Goal: Task Accomplishment & Management: Manage account settings

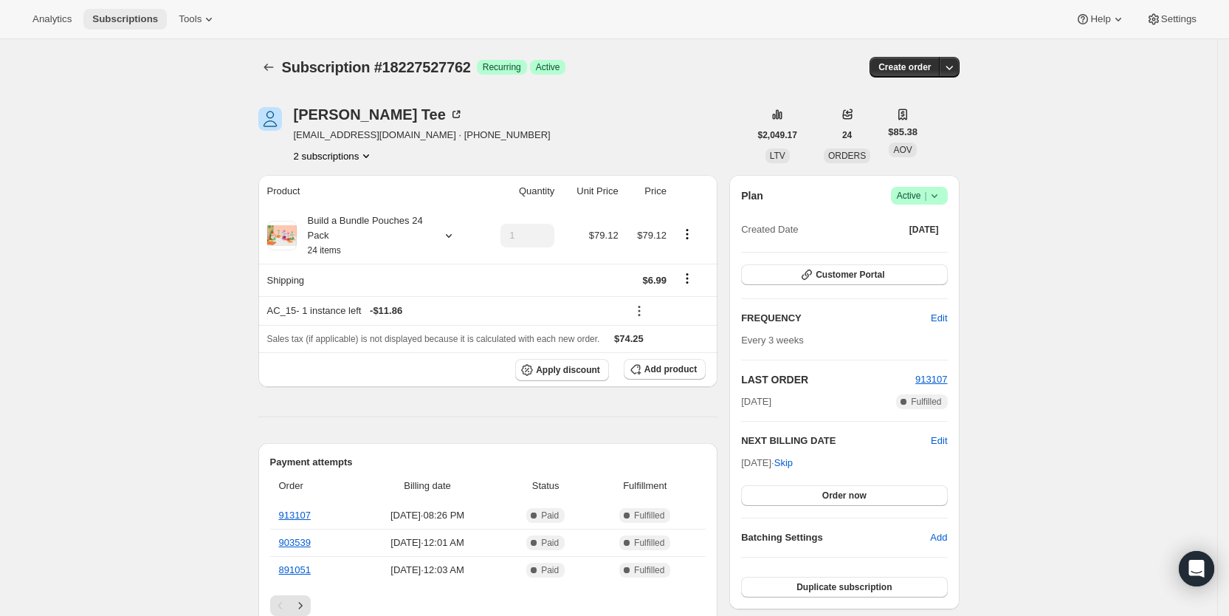
click at [142, 22] on span "Subscriptions" at bounding box center [125, 19] width 66 height 12
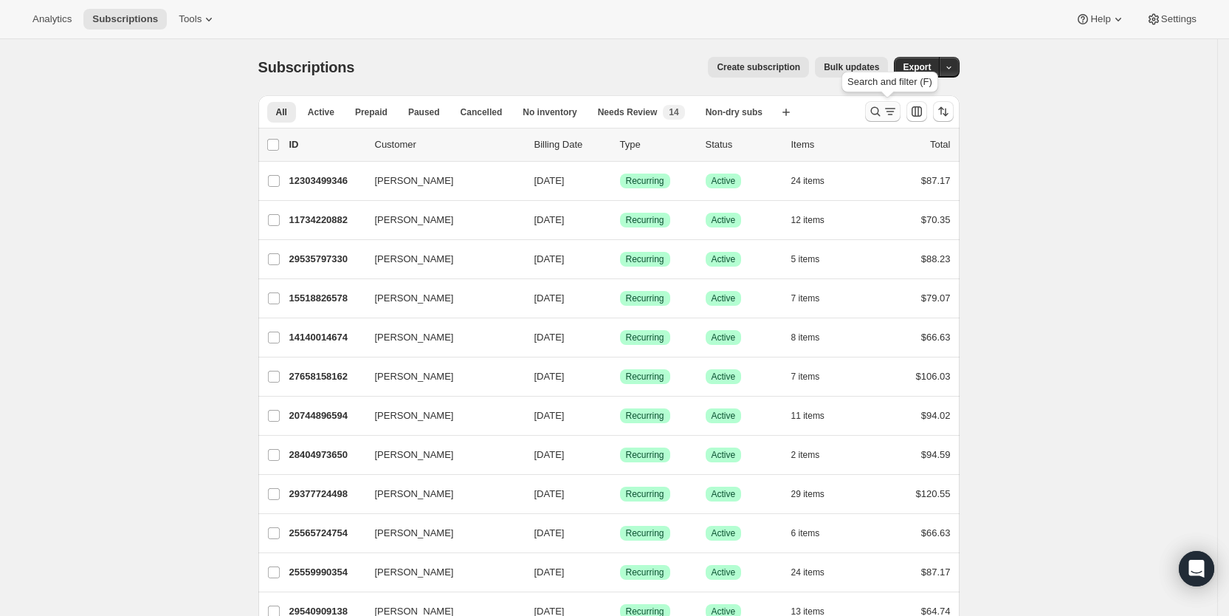
click at [888, 110] on icon "Search and filter results" at bounding box center [890, 111] width 15 height 15
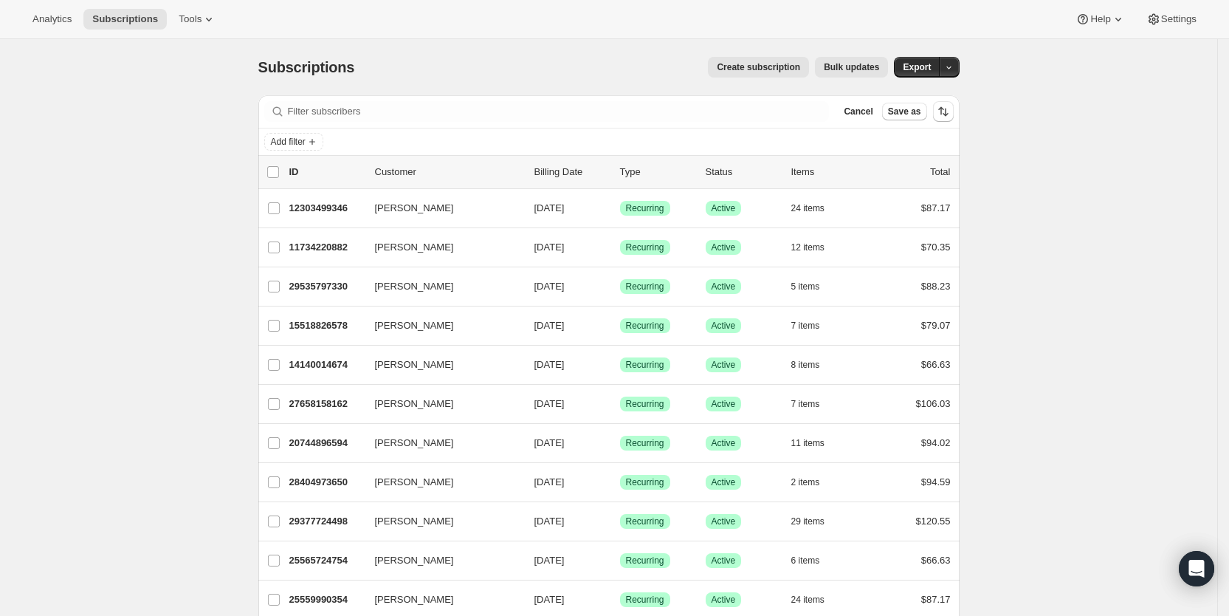
click at [620, 145] on div "Add filter" at bounding box center [608, 142] width 689 height 18
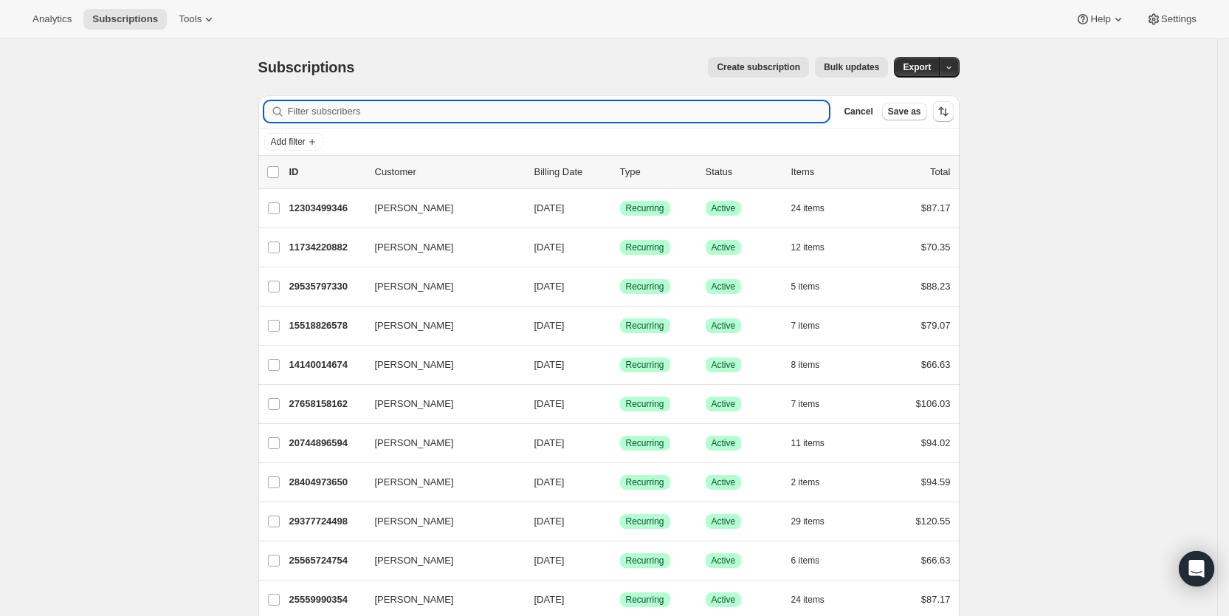
click at [382, 114] on input "Filter subscribers" at bounding box center [559, 111] width 542 height 21
paste input "[PERSON_NAME][EMAIL_ADDRESS][PERSON_NAME][DOMAIN_NAME]"
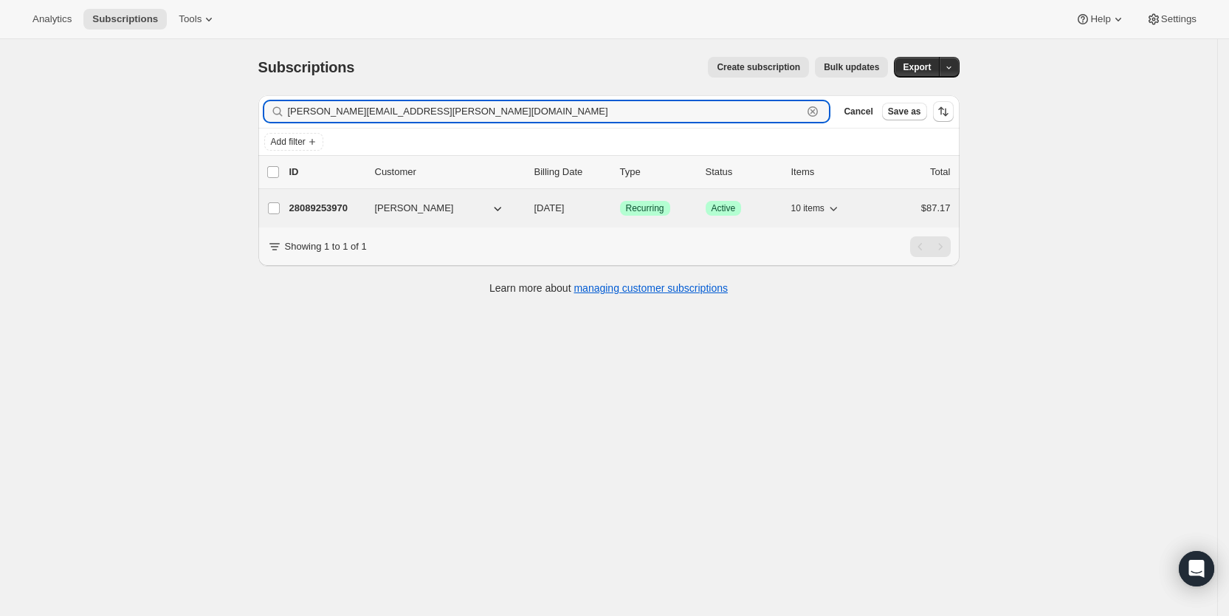
type input "[PERSON_NAME][EMAIL_ADDRESS][PERSON_NAME][DOMAIN_NAME]"
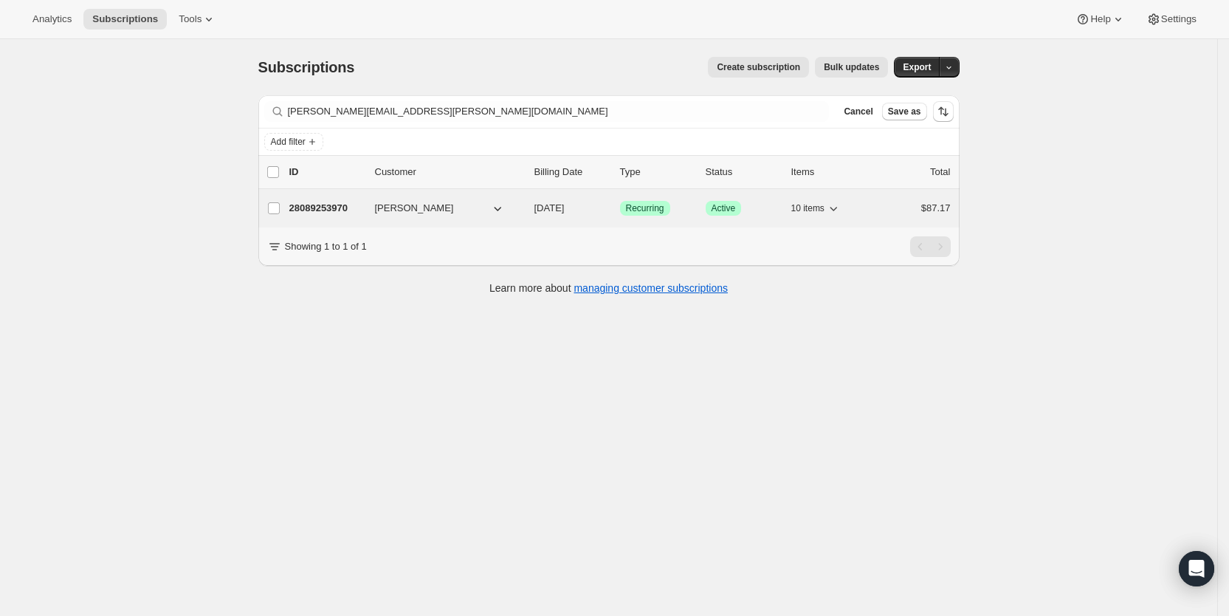
click at [565, 207] on span "[DATE]" at bounding box center [549, 207] width 30 height 11
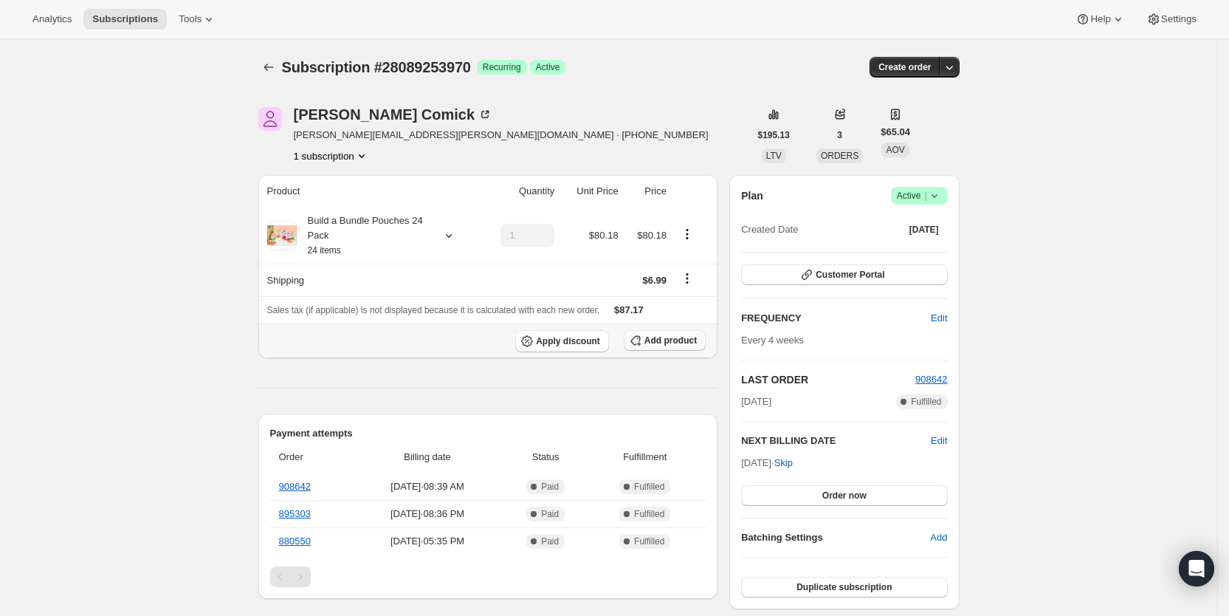
click at [667, 340] on span "Add product" at bounding box center [670, 340] width 52 height 12
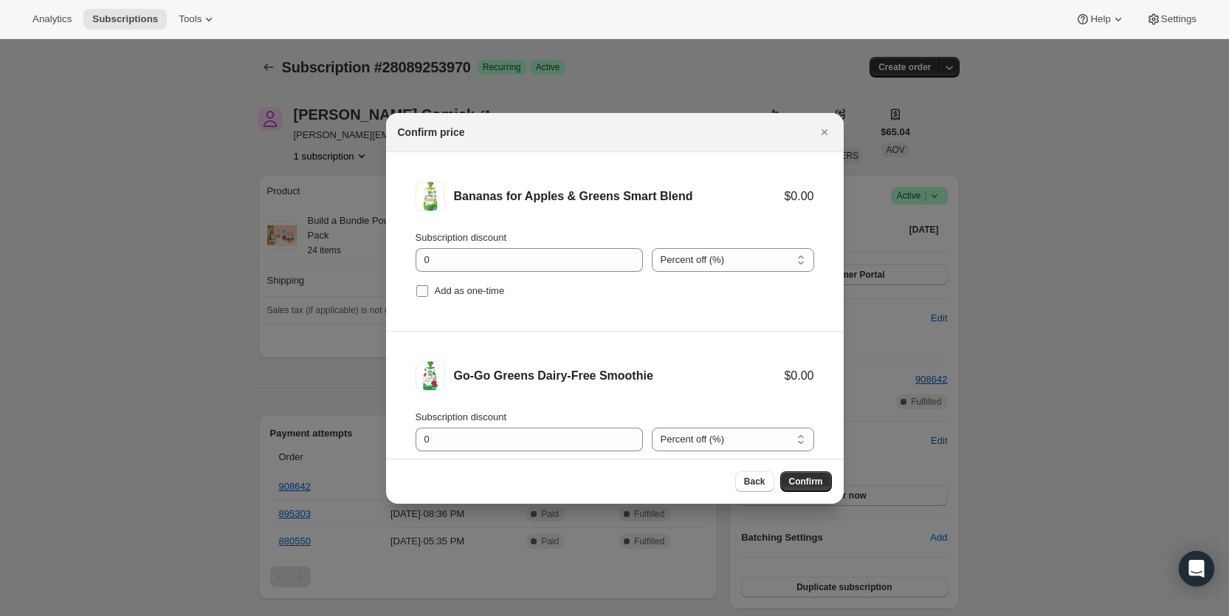
click at [427, 291] on input "Add as one-time" at bounding box center [422, 291] width 12 height 12
checkbox input "true"
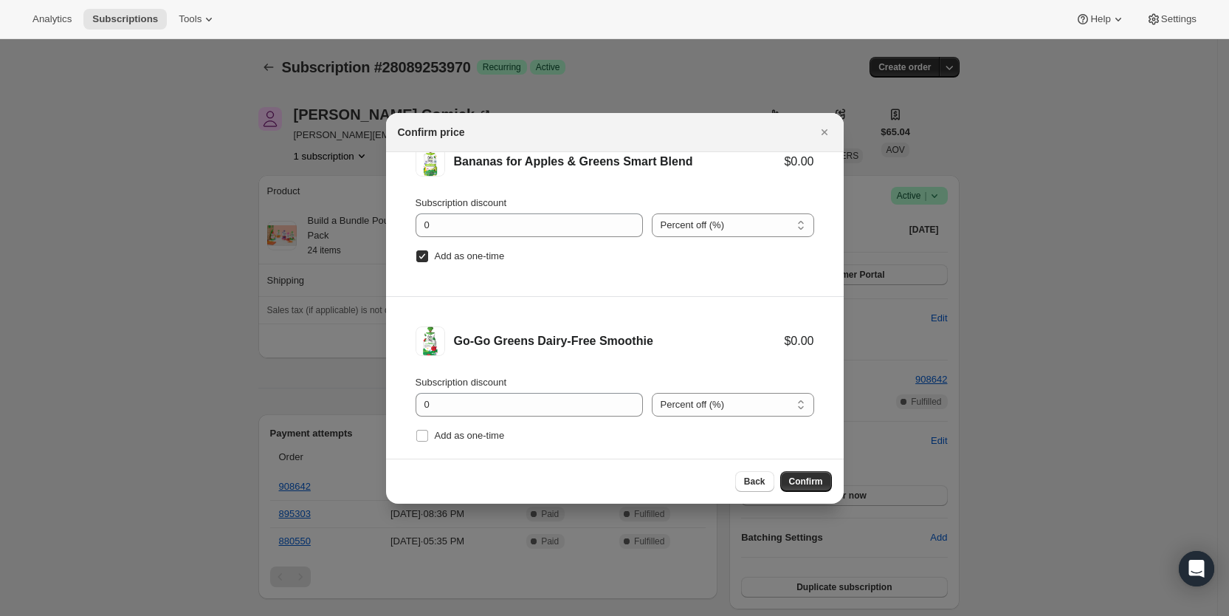
scroll to position [61, 0]
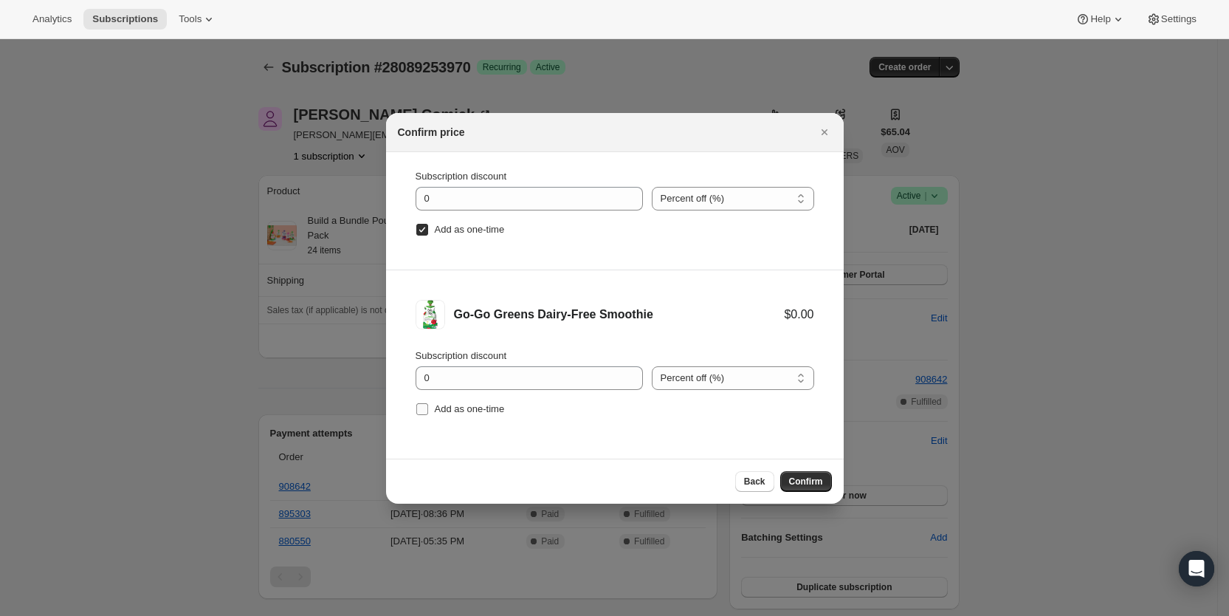
click at [432, 409] on label "Add as one-time" at bounding box center [460, 409] width 89 height 21
click at [428, 409] on input "Add as one-time" at bounding box center [422, 409] width 12 height 12
checkbox input "true"
click at [813, 478] on span "Confirm" at bounding box center [806, 481] width 34 height 12
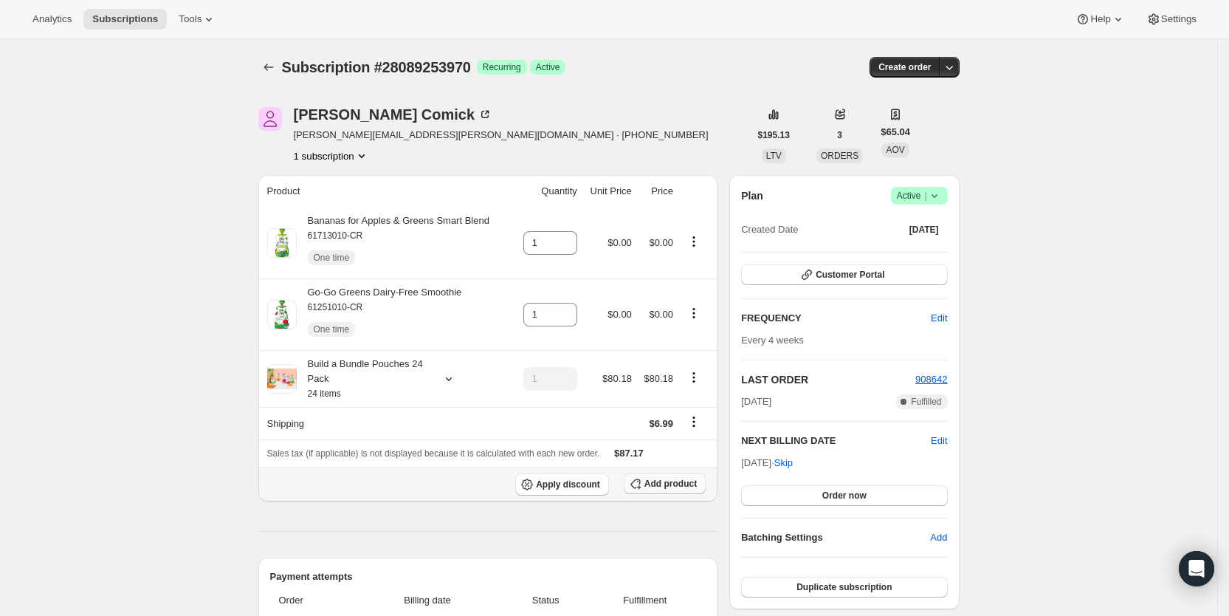
click at [676, 483] on span "Add product" at bounding box center [670, 484] width 52 height 12
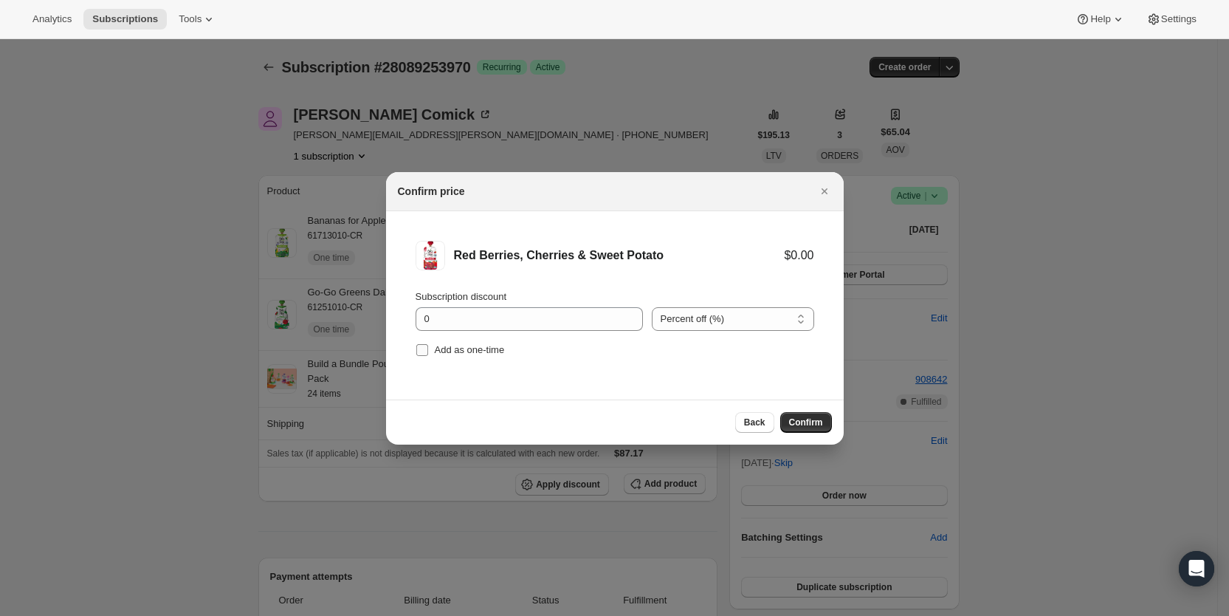
click at [421, 349] on input "Add as one-time" at bounding box center [422, 350] width 12 height 12
checkbox input "true"
click at [798, 416] on button "Confirm" at bounding box center [806, 422] width 52 height 21
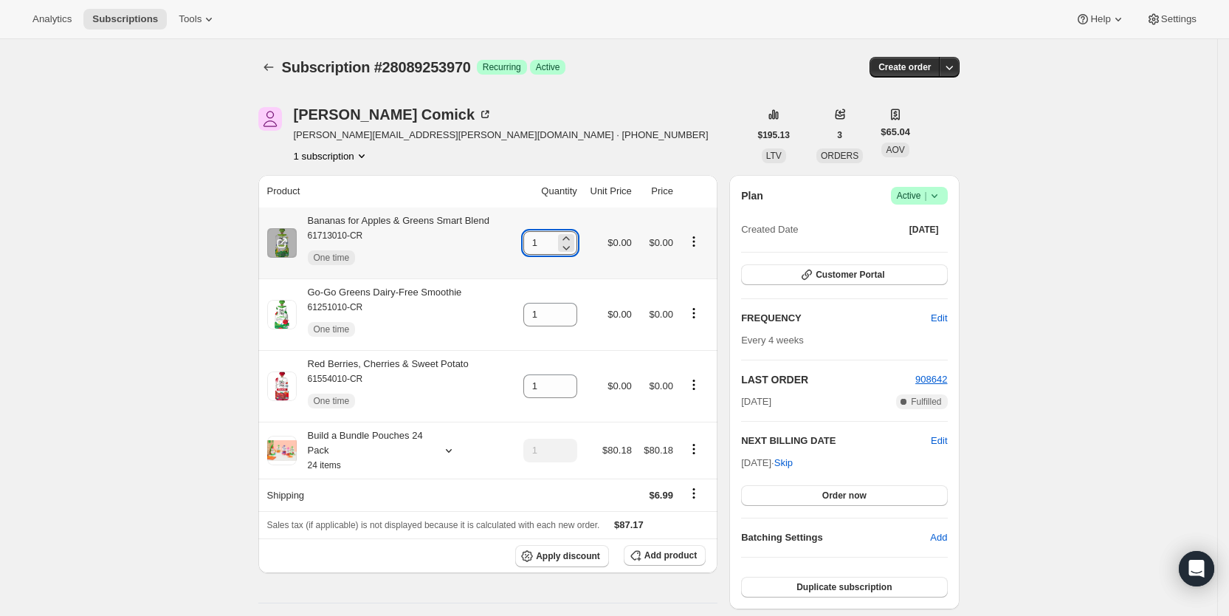
click at [542, 244] on input "1" at bounding box center [539, 243] width 32 height 24
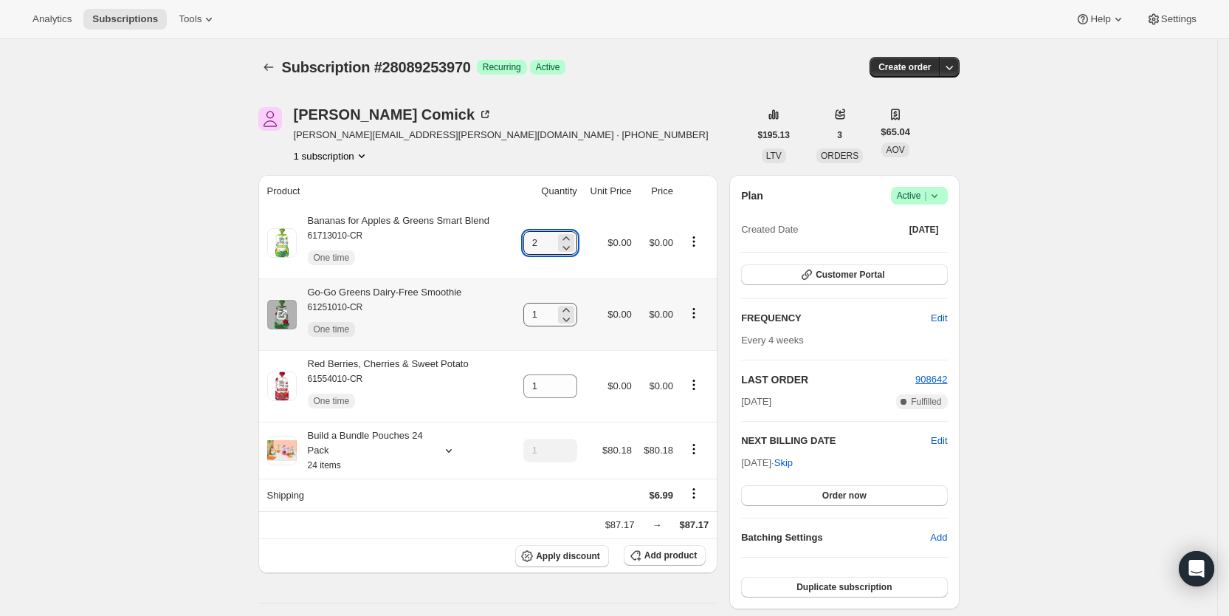
type input "2"
drag, startPoint x: 538, startPoint y: 316, endPoint x: 547, endPoint y: 316, distance: 8.9
click at [547, 316] on input "1" at bounding box center [539, 315] width 32 height 24
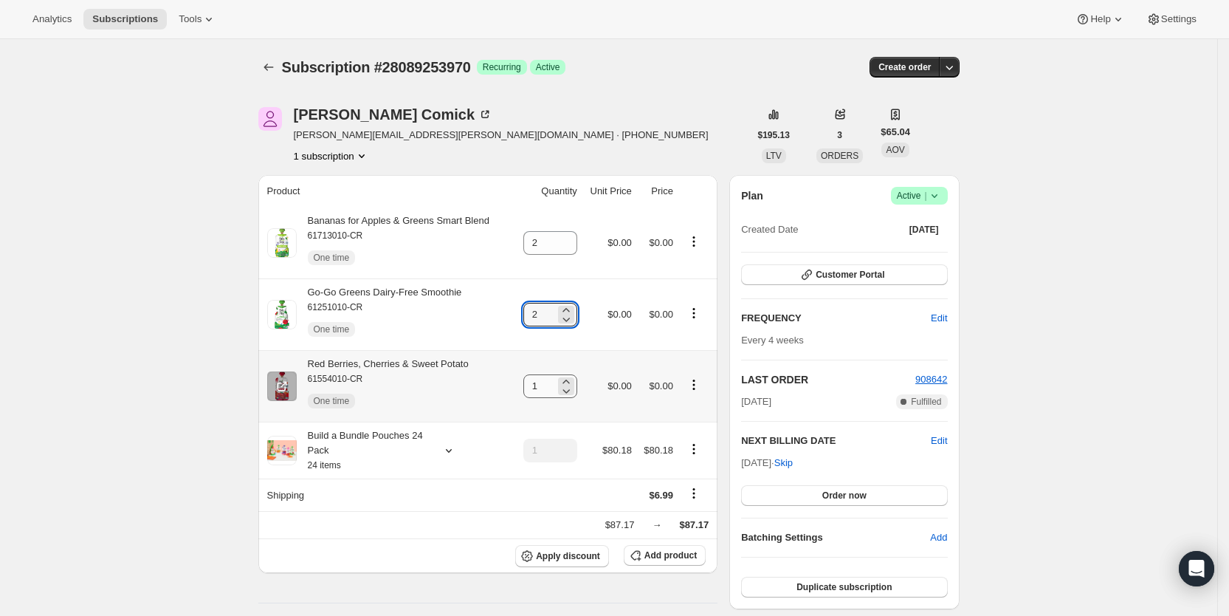
type input "2"
drag, startPoint x: 536, startPoint y: 386, endPoint x: 552, endPoint y: 386, distance: 16.2
click at [552, 386] on input "1" at bounding box center [539, 386] width 32 height 24
type input "2"
